Goal: Information Seeking & Learning: Learn about a topic

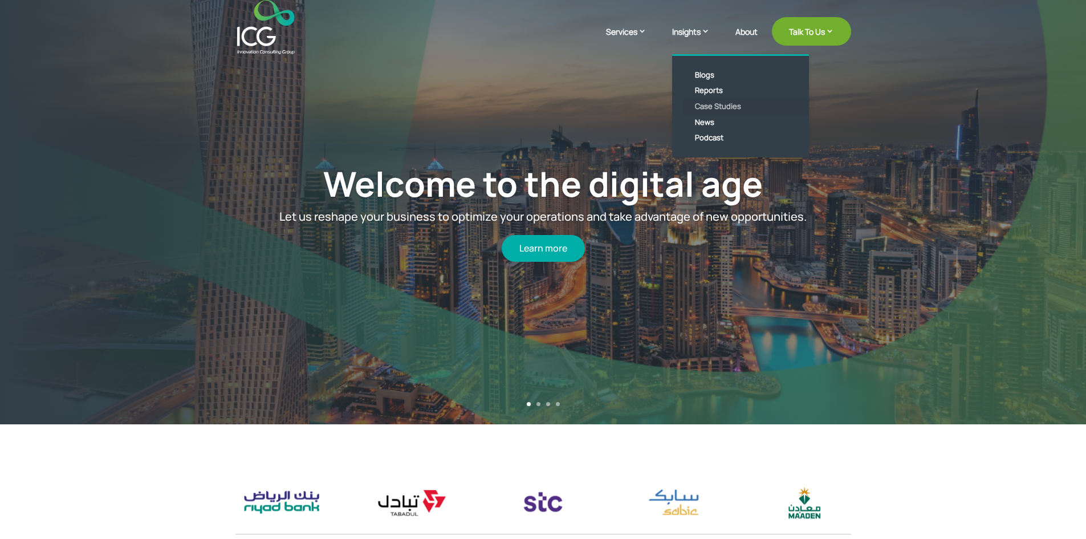
click at [717, 107] on link "Case Studies" at bounding box center [749, 107] width 131 height 16
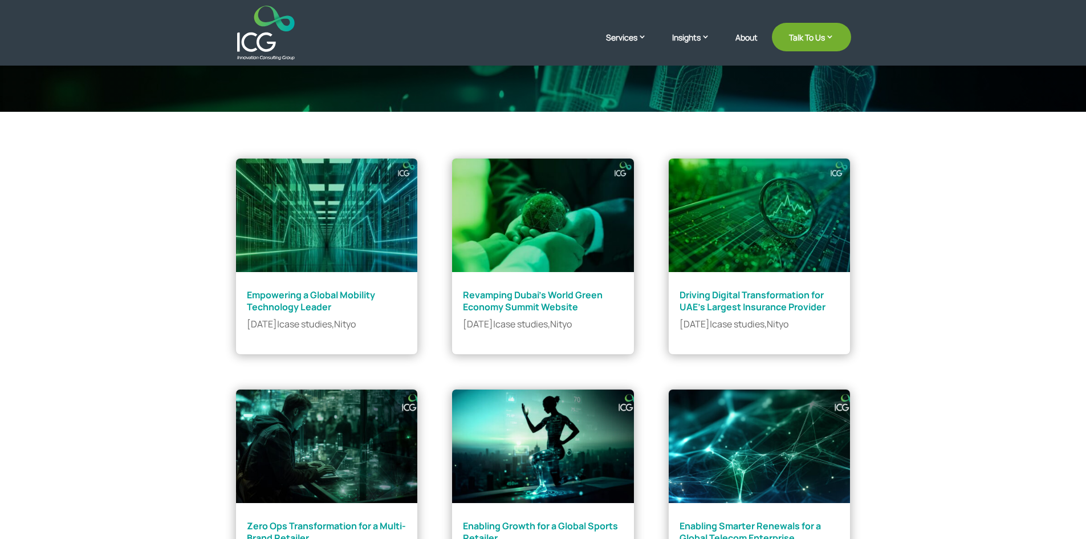
scroll to position [171, 0]
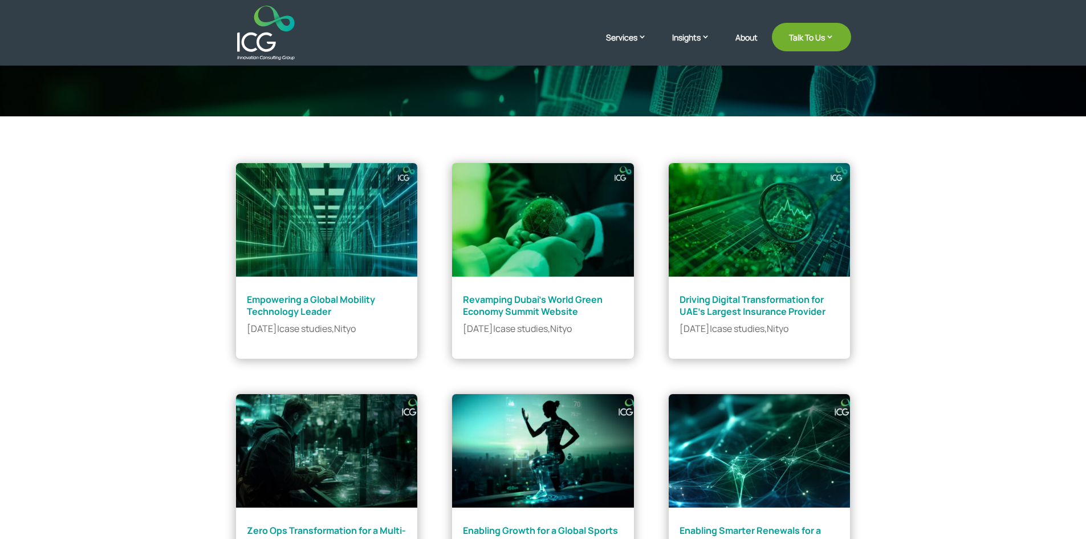
click at [759, 302] on link "Driving Digital Transformation for UAE’s Largest Insurance Provider" at bounding box center [753, 305] width 146 height 25
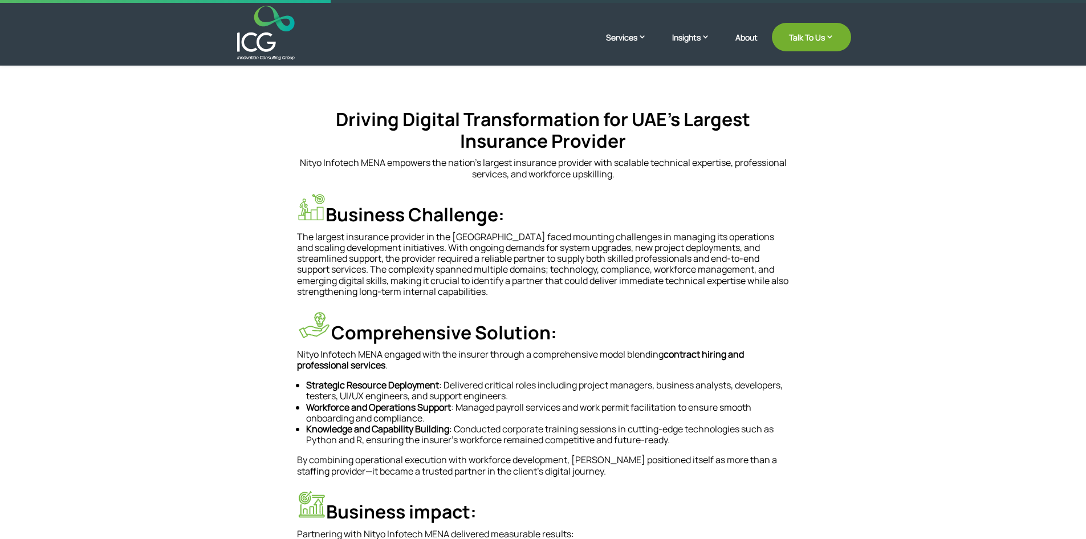
scroll to position [285, 0]
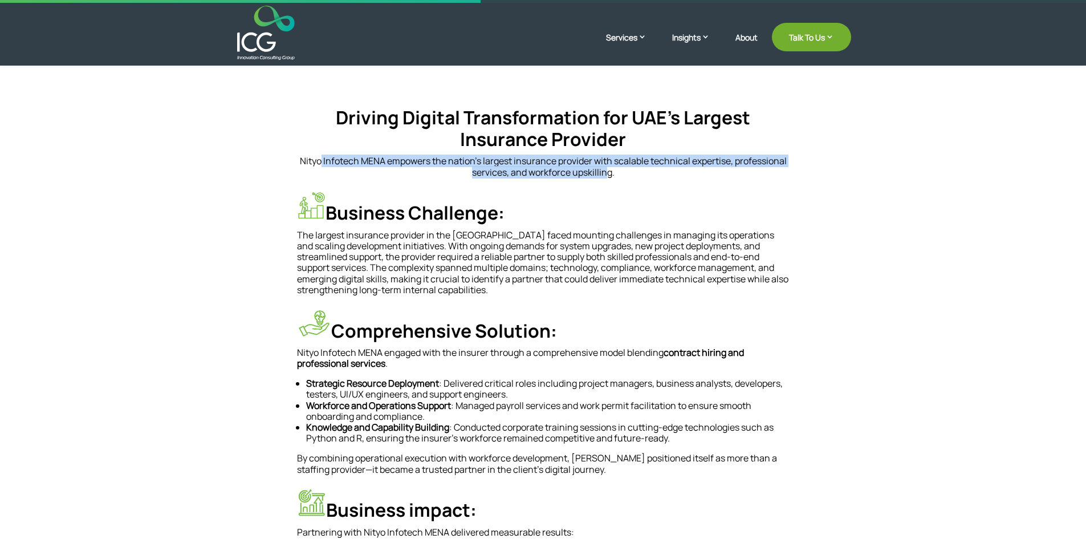
drag, startPoint x: 321, startPoint y: 161, endPoint x: 606, endPoint y: 171, distance: 285.3
click at [606, 171] on p "Nityo Infotech MENA empowers the nation’s largest insurance provider with scala…" at bounding box center [543, 167] width 493 height 22
click at [581, 171] on p "Nityo Infotech MENA empowers the nation’s largest insurance provider with scala…" at bounding box center [543, 167] width 493 height 22
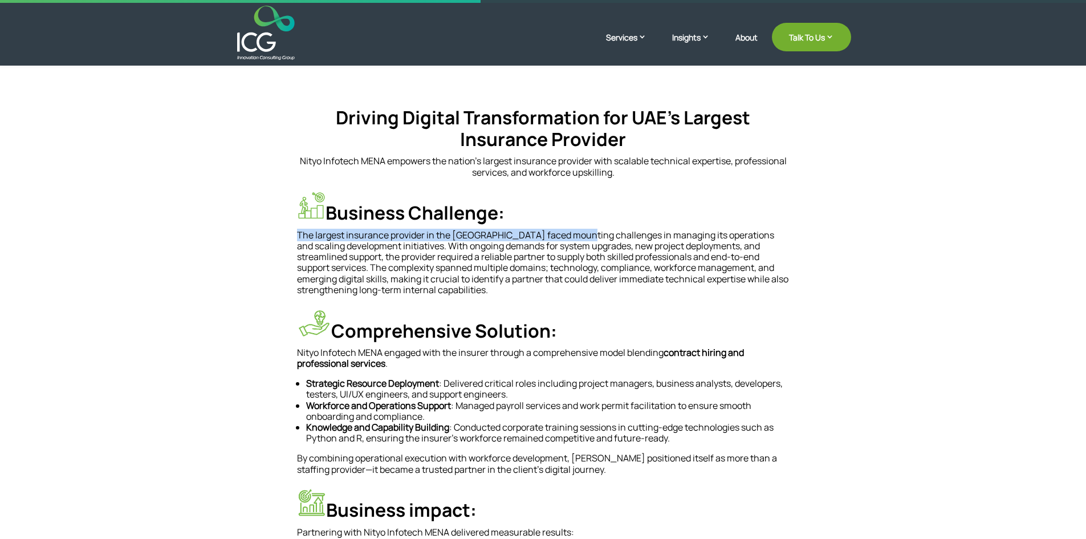
drag, startPoint x: 298, startPoint y: 234, endPoint x: 577, endPoint y: 236, distance: 279.4
click at [577, 236] on p "The largest insurance provider in the [GEOGRAPHIC_DATA] faced mounting challeng…" at bounding box center [543, 263] width 493 height 66
click at [687, 243] on p "The largest insurance provider in the [GEOGRAPHIC_DATA] faced mounting challeng…" at bounding box center [543, 263] width 493 height 66
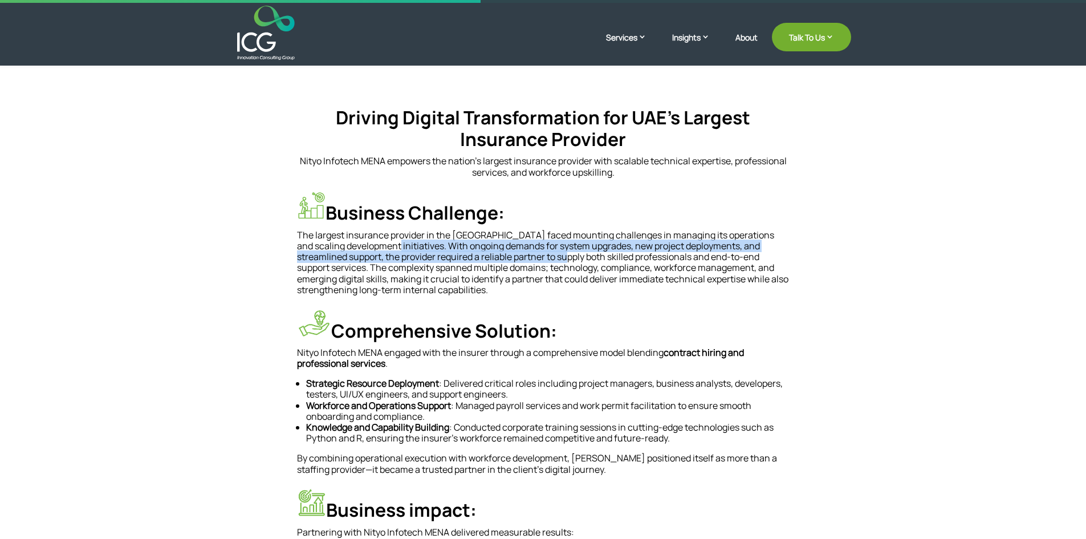
drag, startPoint x: 401, startPoint y: 245, endPoint x: 574, endPoint y: 259, distance: 173.4
click at [574, 259] on p "The largest insurance provider in the [GEOGRAPHIC_DATA] faced mounting challeng…" at bounding box center [543, 263] width 493 height 66
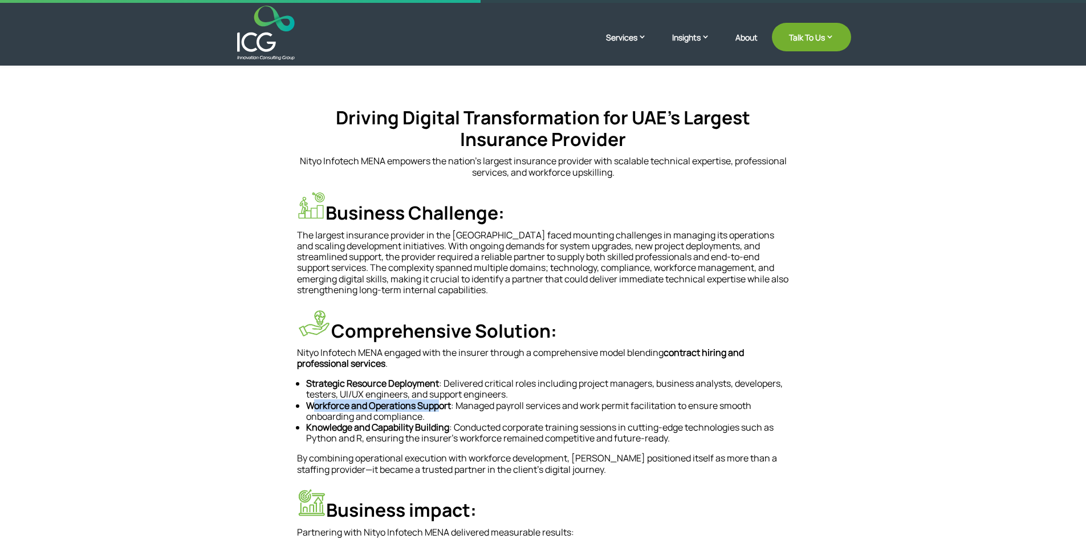
drag, startPoint x: 311, startPoint y: 407, endPoint x: 438, endPoint y: 405, distance: 127.2
click at [438, 405] on strong "Workforce and Operations Support" at bounding box center [378, 405] width 145 height 13
drag, startPoint x: 328, startPoint y: 424, endPoint x: 444, endPoint y: 426, distance: 115.8
click at [444, 426] on strong "Knowledge and Capability Building" at bounding box center [377, 427] width 143 height 13
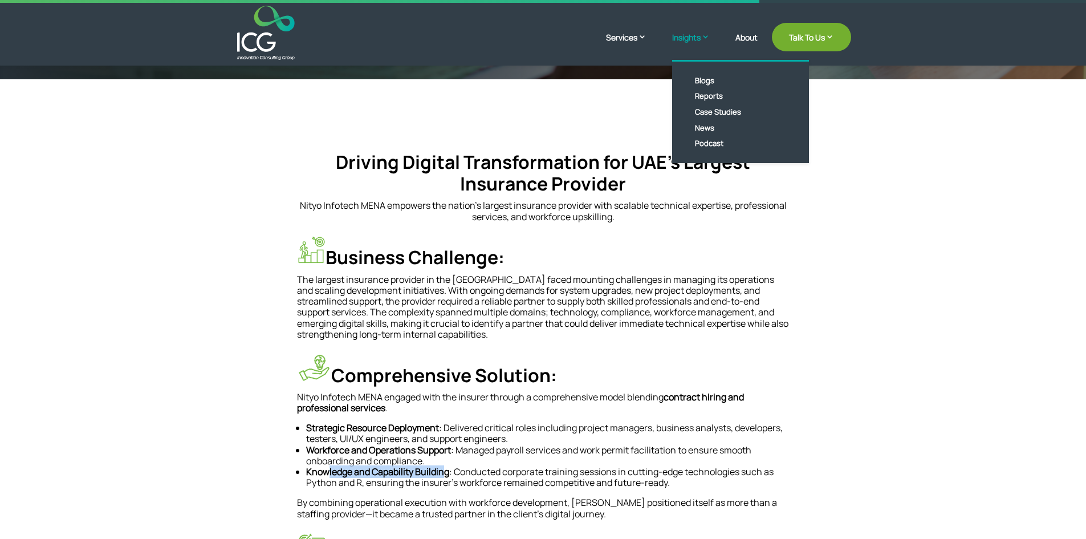
scroll to position [165, 0]
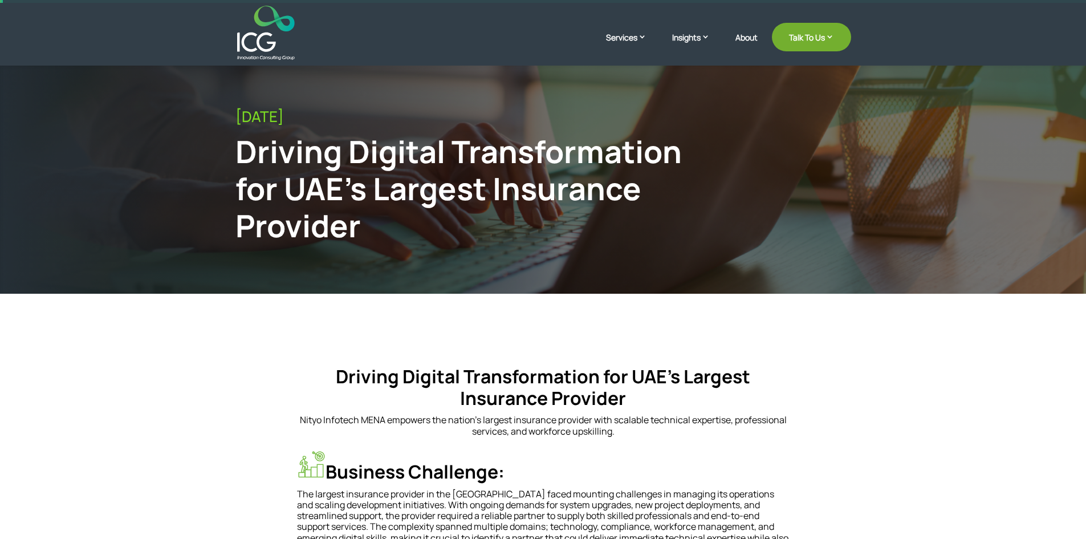
scroll to position [0, 0]
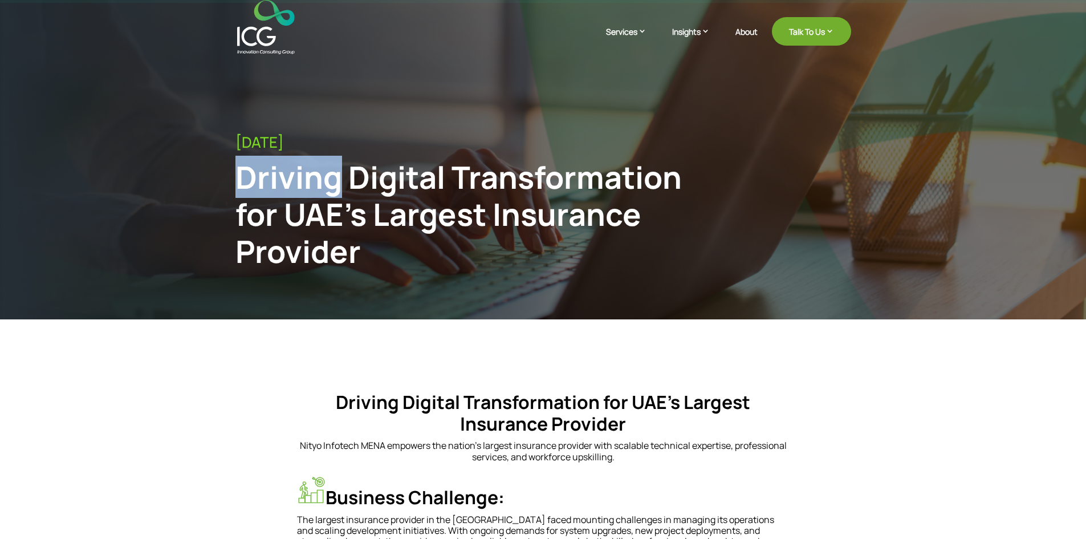
drag, startPoint x: 258, startPoint y: 176, endPoint x: 336, endPoint y: 172, distance: 77.6
click at [336, 172] on div "Driving Digital Transformation for UAE’s Largest Insurance Provider" at bounding box center [473, 214] width 474 height 111
click at [331, 214] on div "Driving Digital Transformation for UAE’s Largest Insurance Provider" at bounding box center [473, 214] width 474 height 111
